Goal: Task Accomplishment & Management: Manage account settings

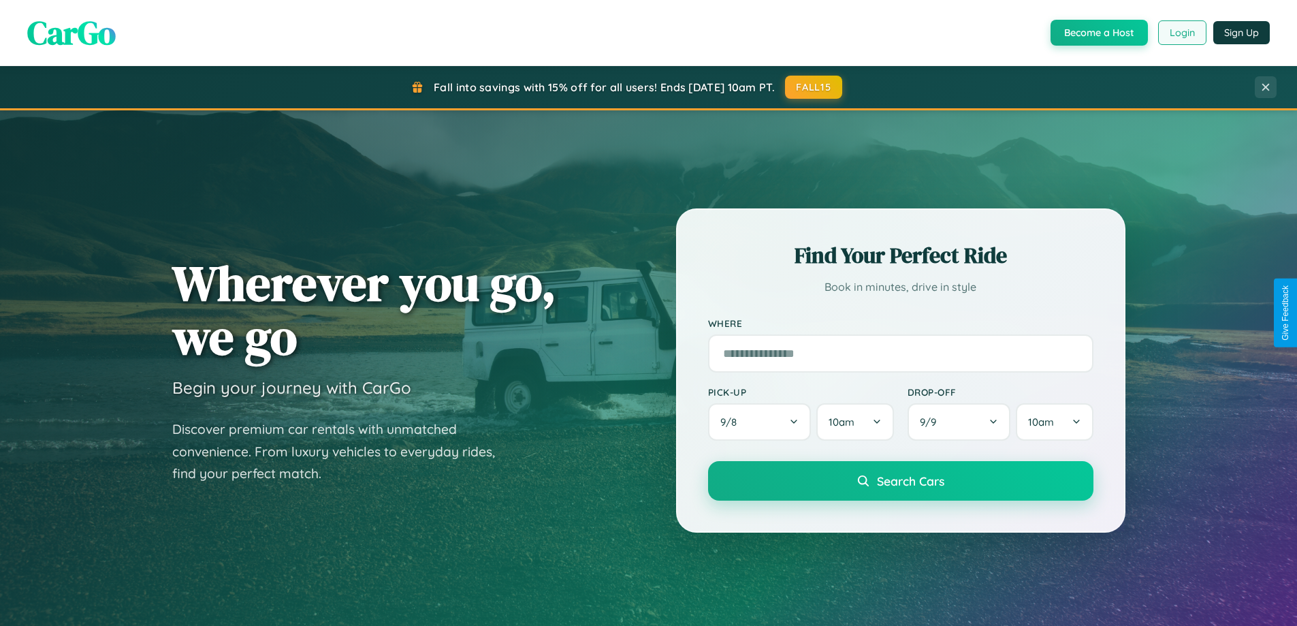
click at [1181, 33] on button "Login" at bounding box center [1182, 32] width 48 height 25
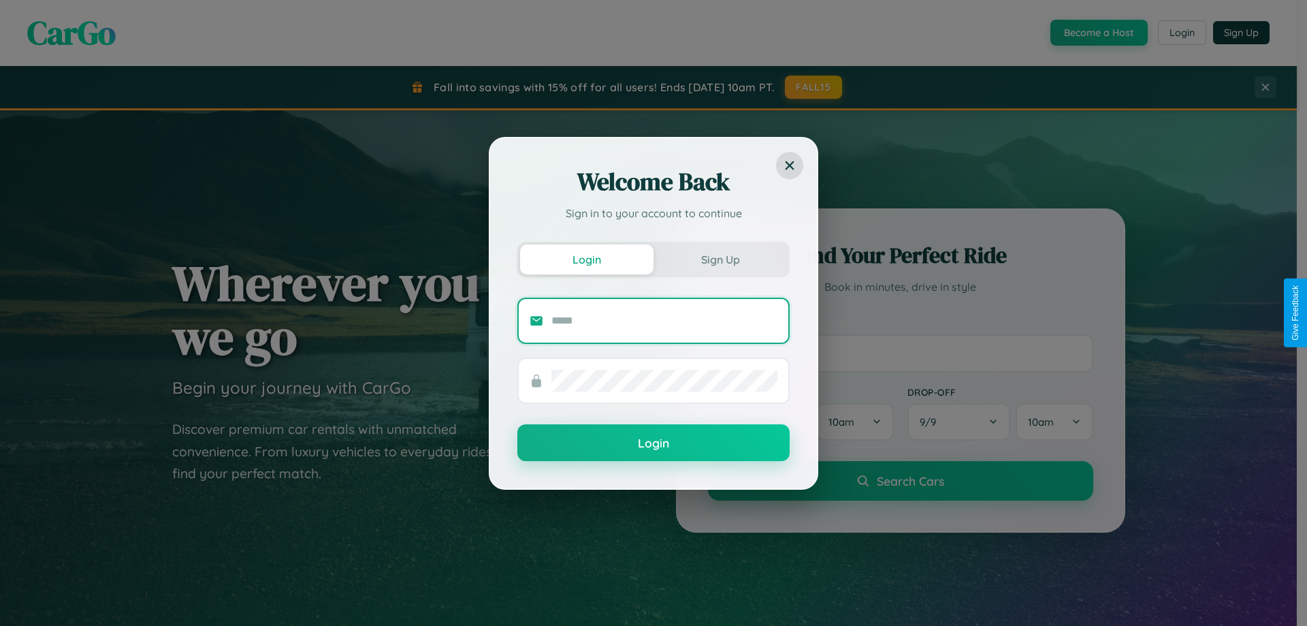
click at [665, 320] on input "text" at bounding box center [665, 321] width 226 height 22
type input "**********"
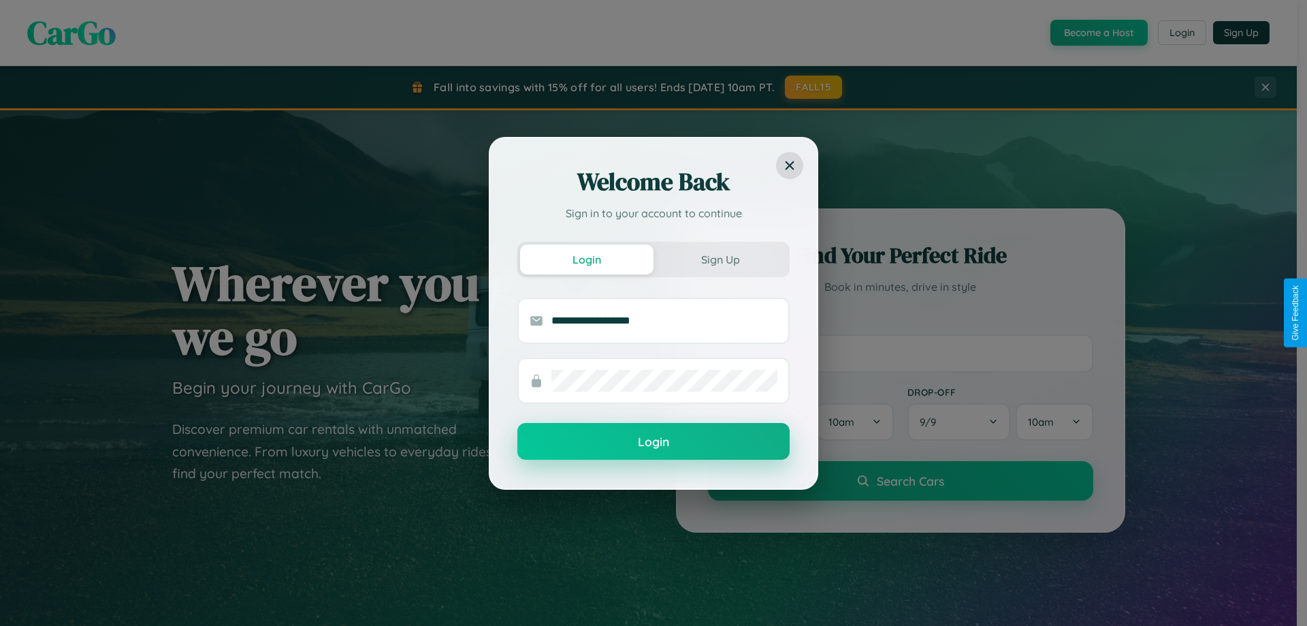
click at [654, 442] on button "Login" at bounding box center [653, 441] width 272 height 37
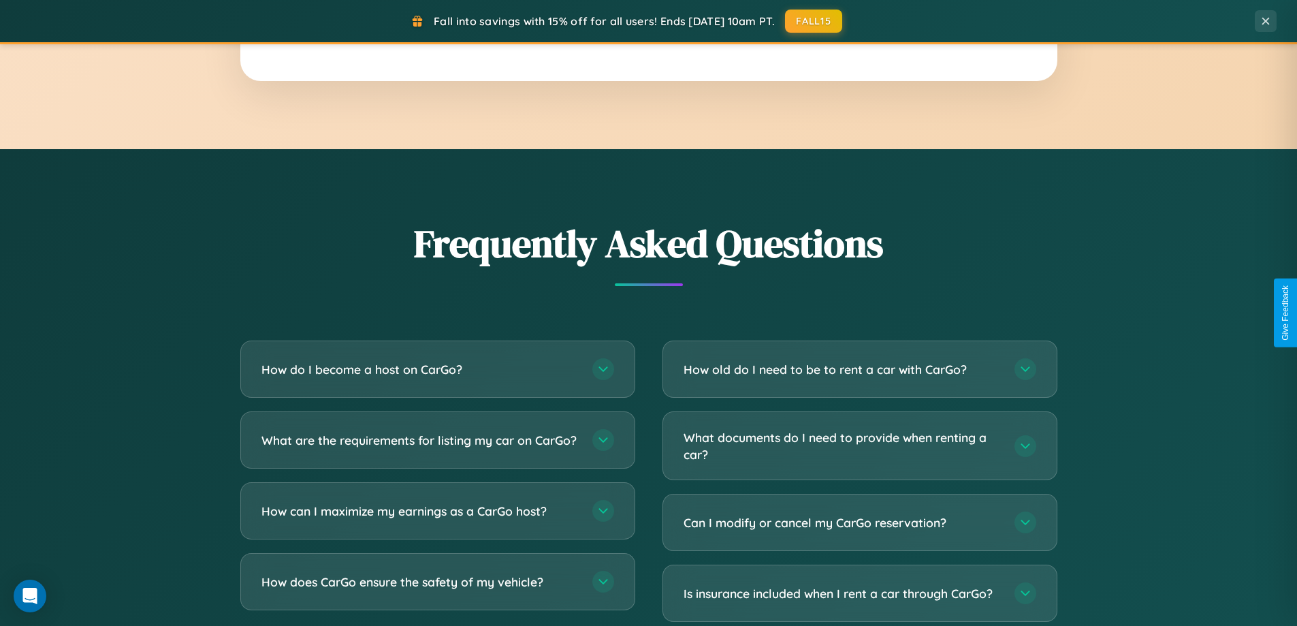
scroll to position [2620, 0]
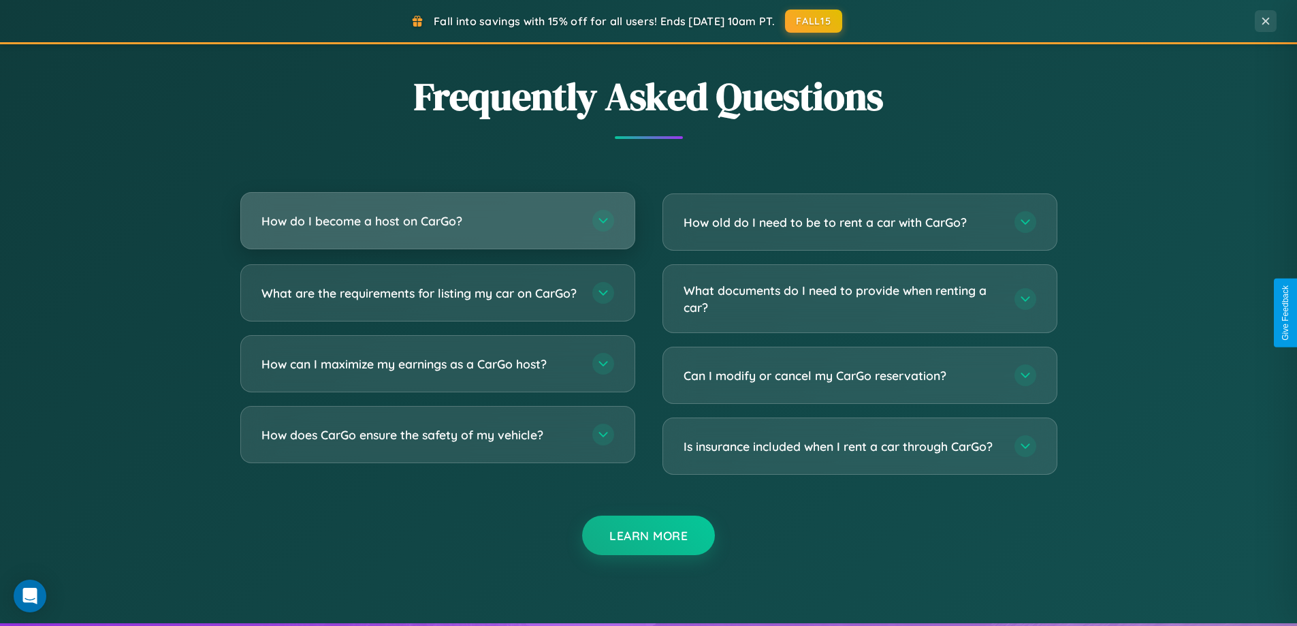
click at [437, 221] on h3 "How do I become a host on CarGo?" at bounding box center [419, 220] width 317 height 17
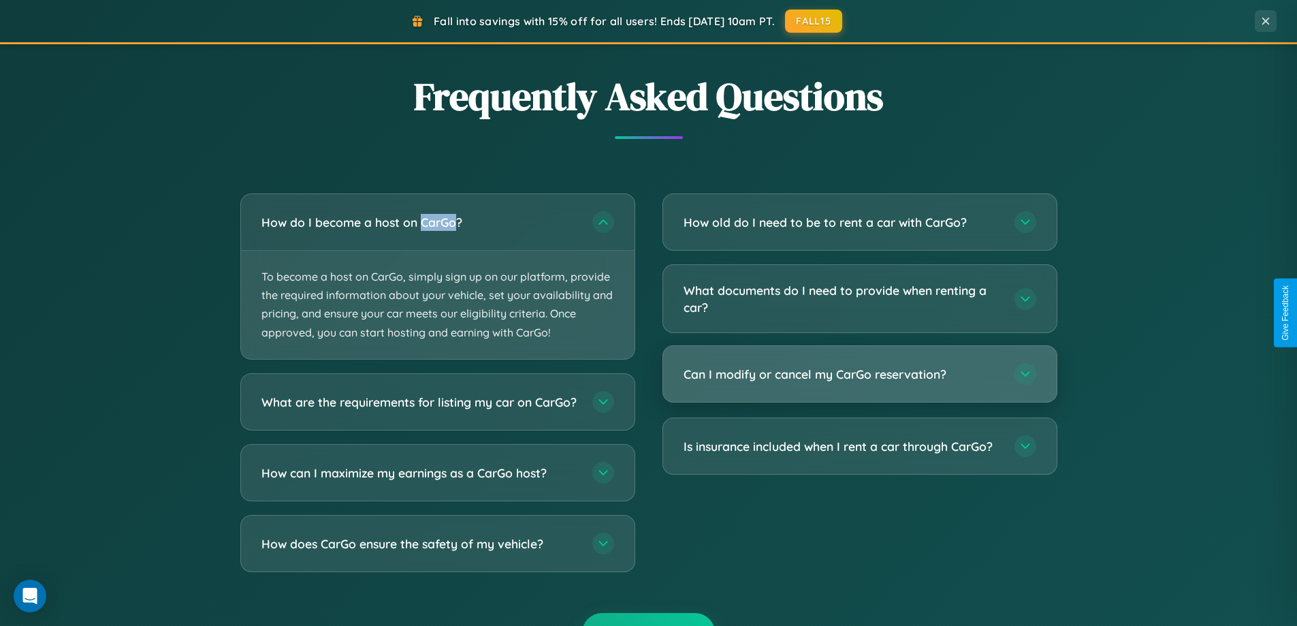
click at [859, 375] on h3 "Can I modify or cancel my CarGo reservation?" at bounding box center [842, 374] width 317 height 17
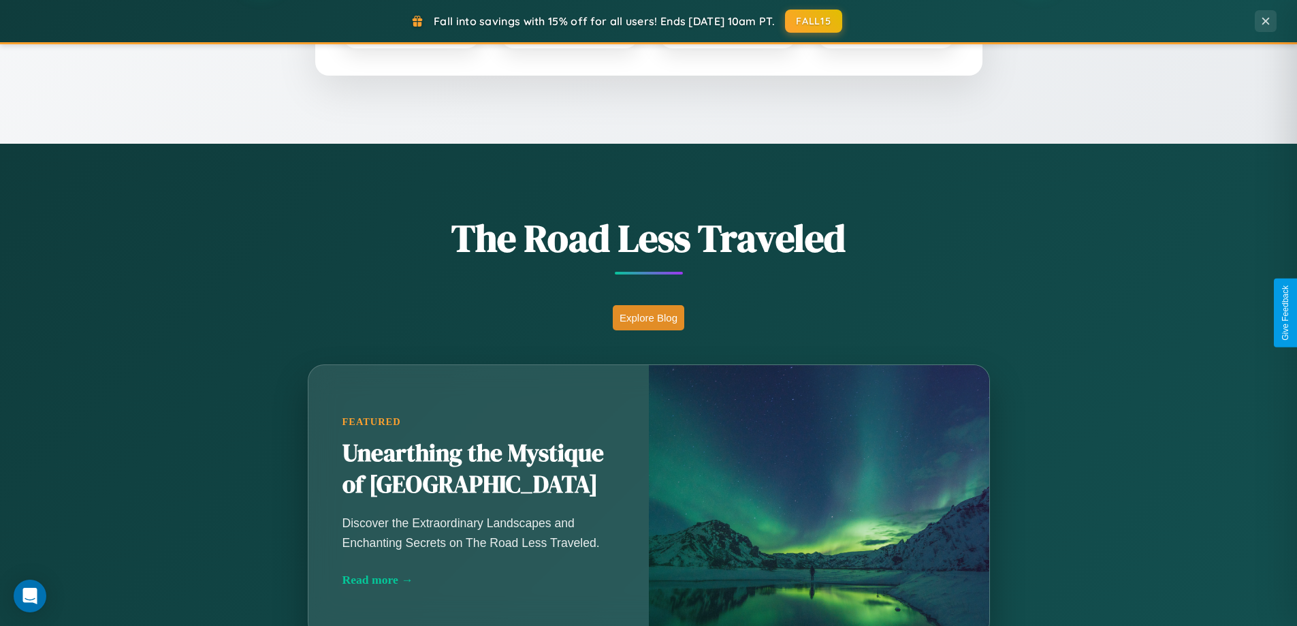
scroll to position [587, 0]
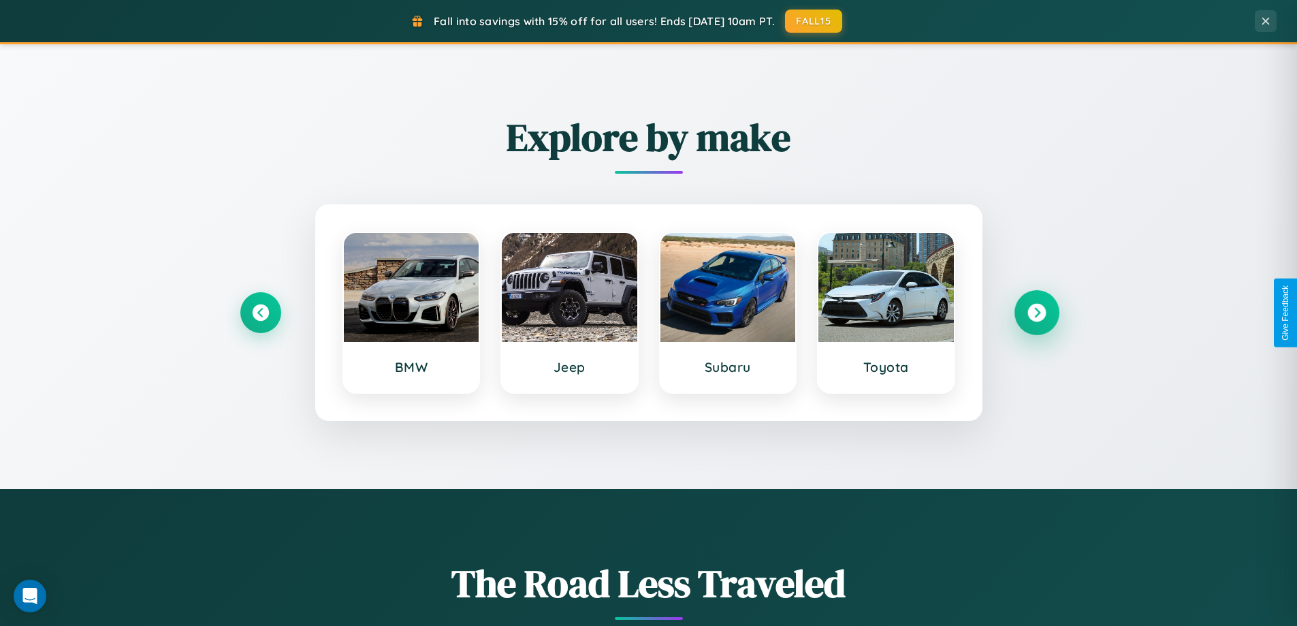
click at [1036, 313] on icon at bounding box center [1037, 313] width 18 height 18
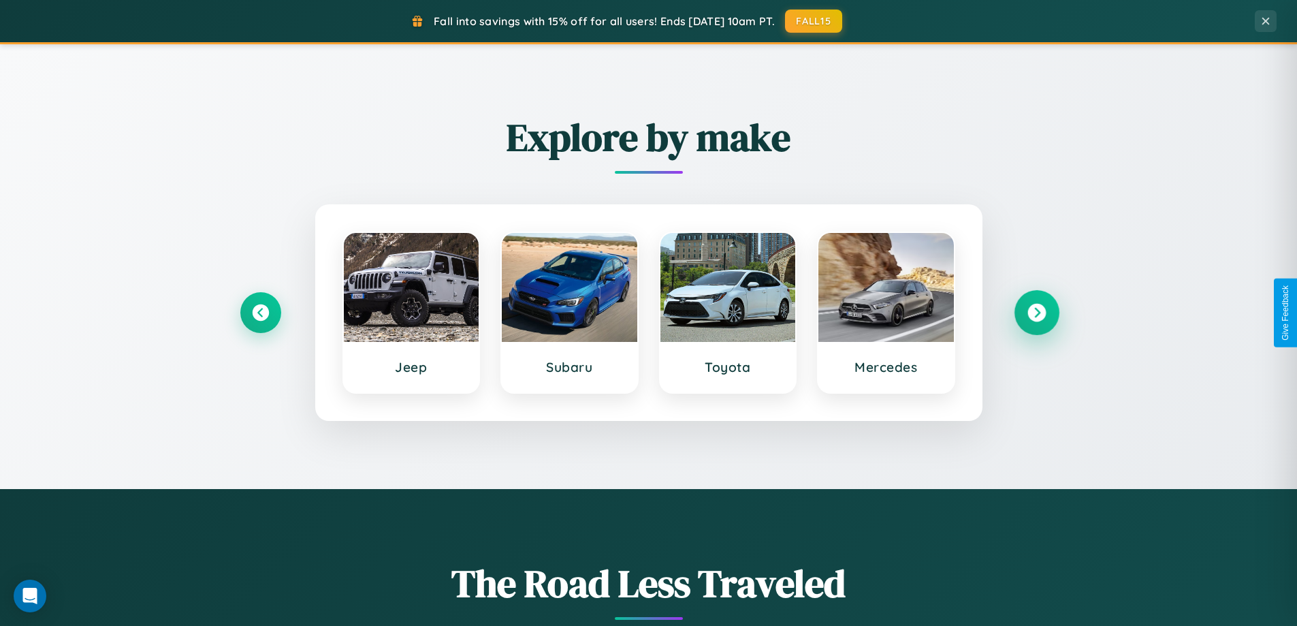
click at [1036, 313] on icon at bounding box center [1037, 313] width 18 height 18
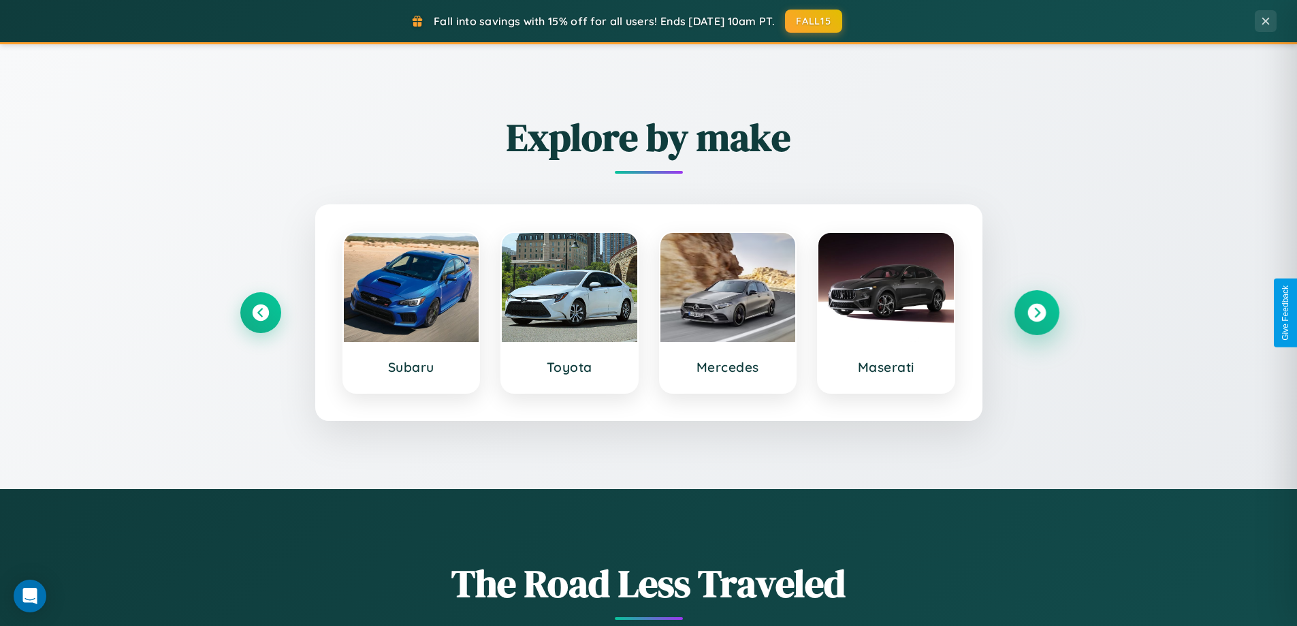
click at [1036, 313] on icon at bounding box center [1037, 313] width 18 height 18
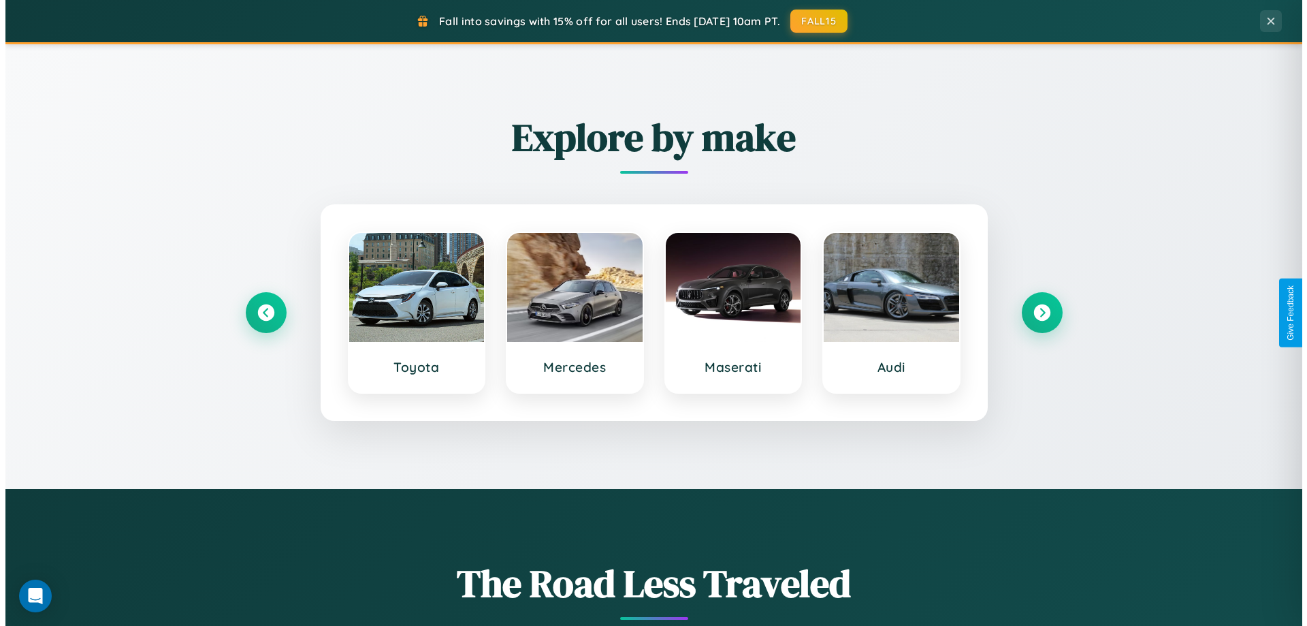
scroll to position [0, 0]
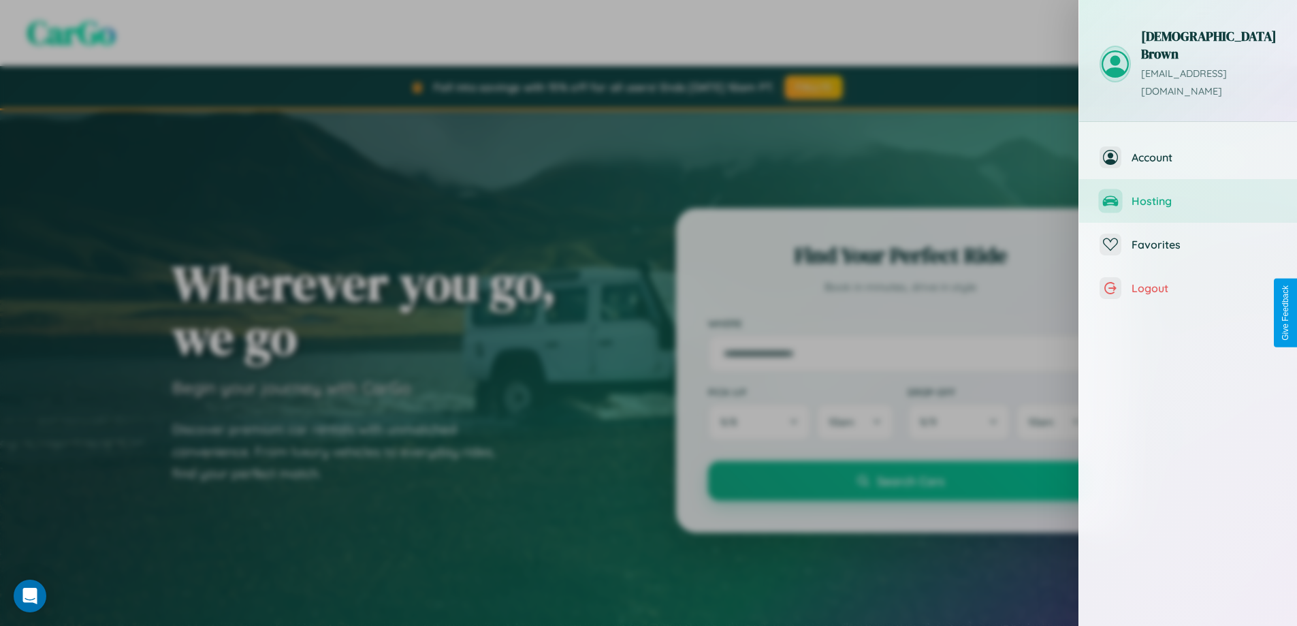
click at [1188, 194] on span "Hosting" at bounding box center [1204, 201] width 145 height 14
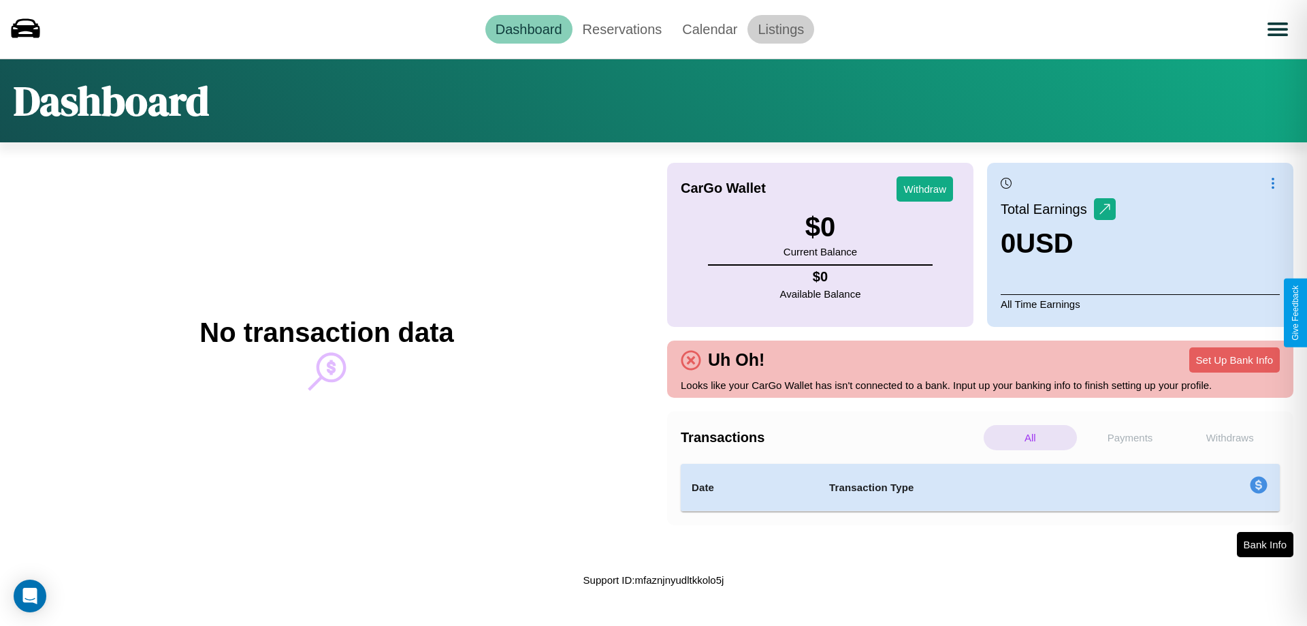
click at [781, 29] on link "Listings" at bounding box center [781, 29] width 67 height 29
